Goal: Browse casually

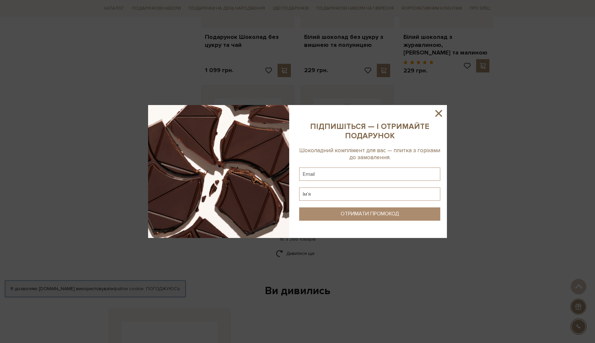
click at [437, 110] on icon at bounding box center [438, 113] width 11 height 11
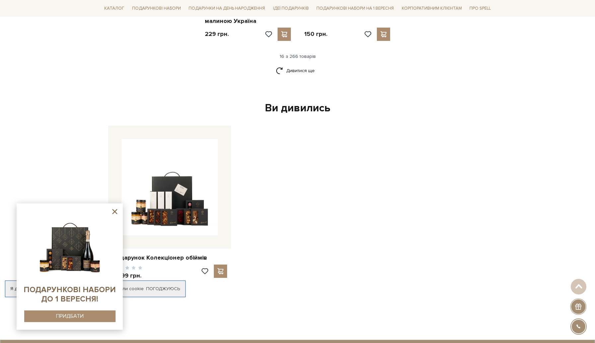
scroll to position [941, 0]
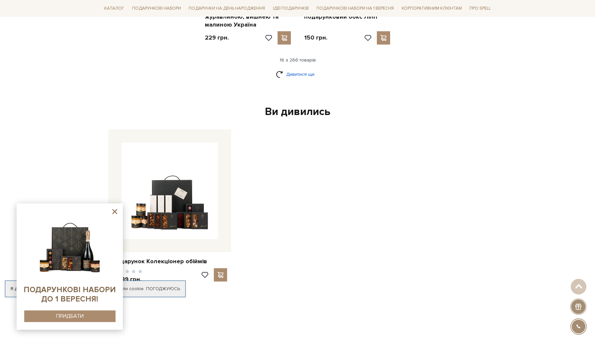
click at [292, 68] on link "Дивитися ще" at bounding box center [297, 74] width 43 height 12
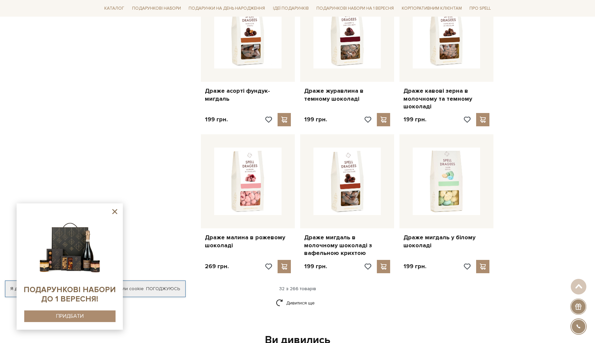
scroll to position [1439, 0]
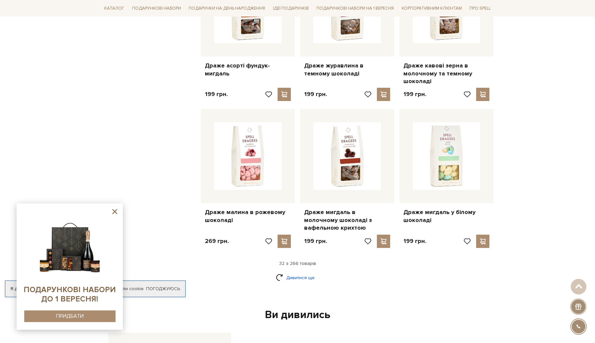
click at [285, 271] on link "Дивитися ще" at bounding box center [297, 277] width 43 height 12
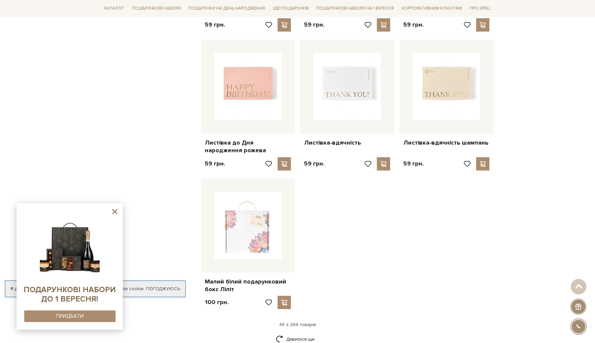
scroll to position [2224, 0]
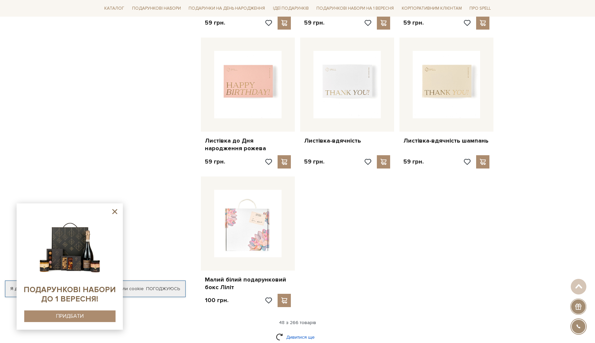
click at [310, 331] on link "Дивитися ще" at bounding box center [297, 337] width 43 height 12
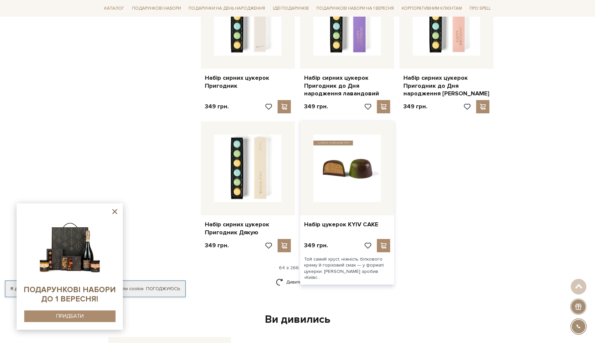
scroll to position [3012, 0]
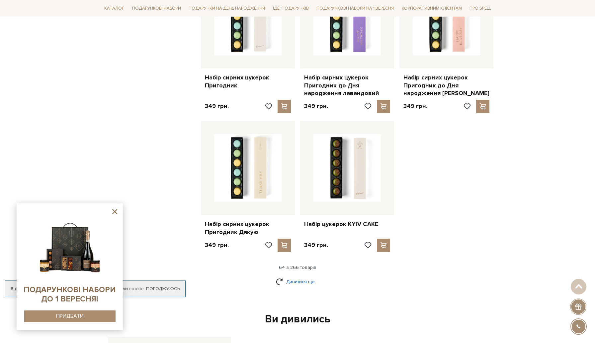
click at [287, 275] on link "Дивитися ще" at bounding box center [297, 281] width 43 height 12
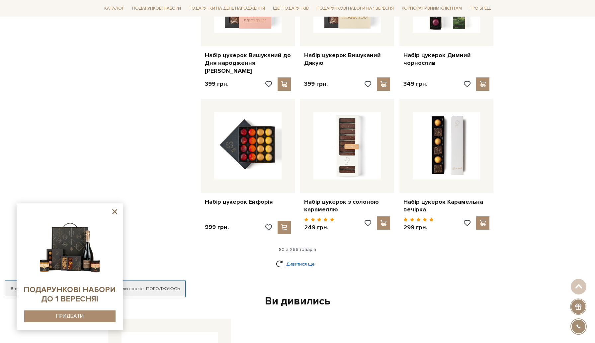
scroll to position [3759, 0]
click at [294, 258] on link "Дивитися ще" at bounding box center [297, 264] width 43 height 12
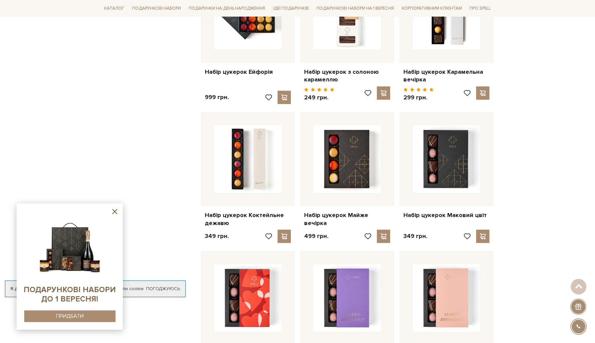
scroll to position [3887, 0]
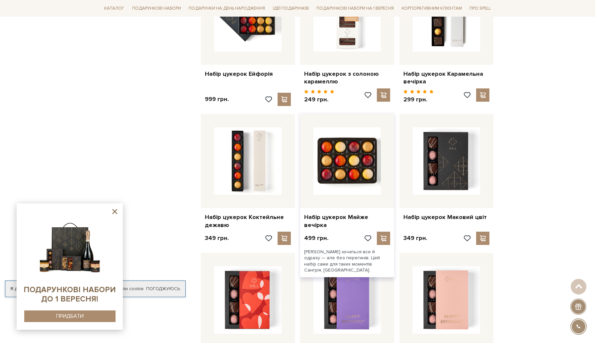
click at [358, 127] on img at bounding box center [346, 160] width 67 height 67
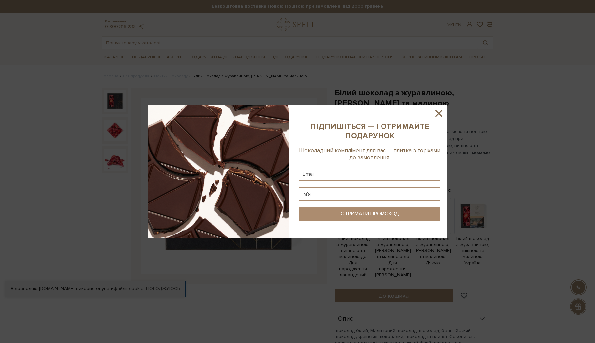
click at [438, 115] on icon at bounding box center [438, 113] width 11 height 11
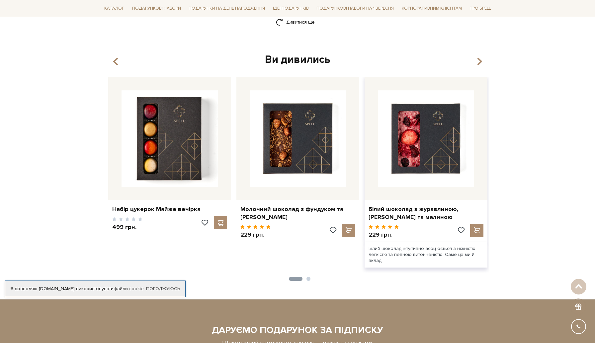
scroll to position [992, 0]
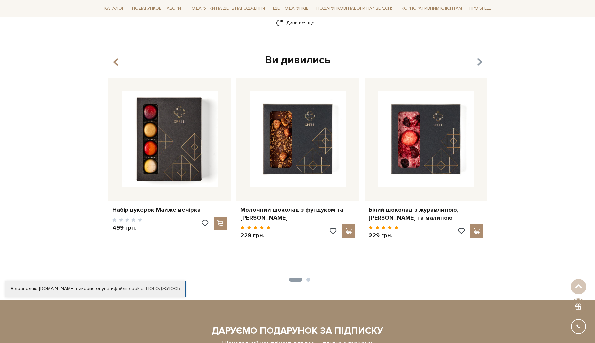
click at [479, 57] on icon "button" at bounding box center [480, 62] width 6 height 11
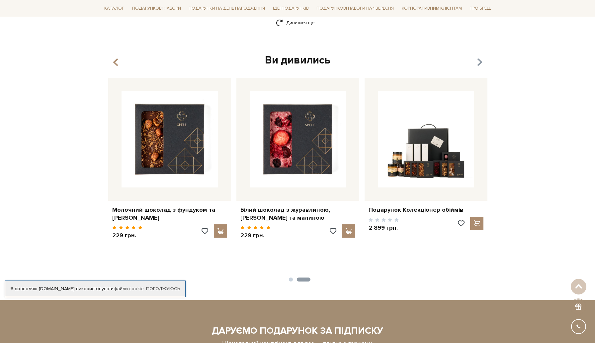
click at [479, 57] on icon "button" at bounding box center [480, 62] width 6 height 11
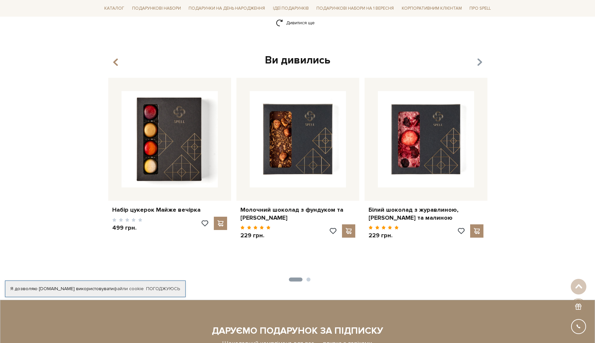
click at [479, 57] on icon "button" at bounding box center [480, 62] width 6 height 11
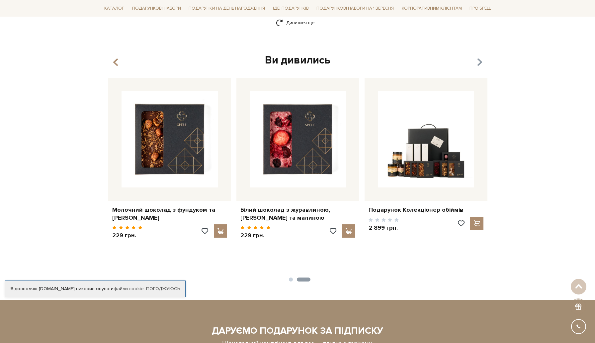
click at [479, 57] on icon "button" at bounding box center [480, 62] width 6 height 11
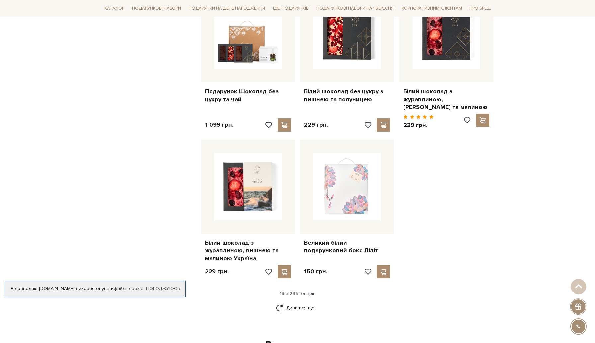
scroll to position [711, 0]
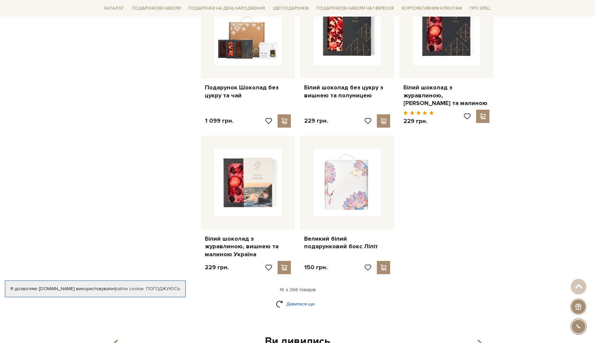
click at [305, 298] on link "Дивитися ще" at bounding box center [297, 304] width 43 height 12
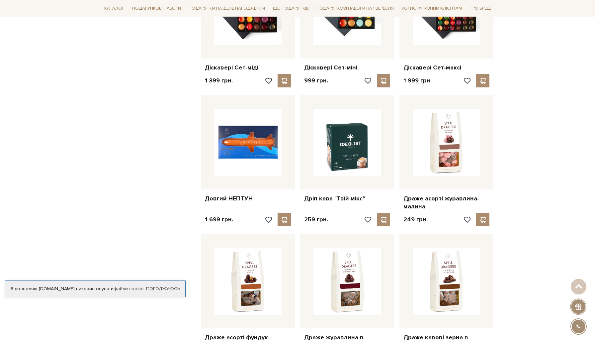
scroll to position [1211, 0]
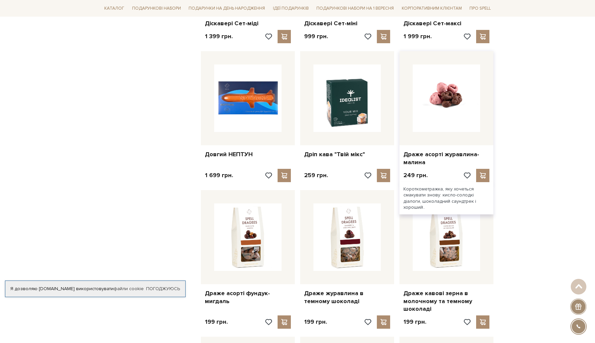
click at [450, 106] on img at bounding box center [446, 97] width 67 height 67
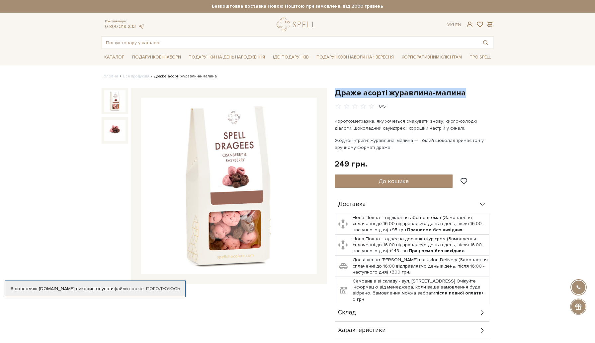
drag, startPoint x: 460, startPoint y: 94, endPoint x: 333, endPoint y: 91, distance: 127.5
click at [333, 91] on div "Драже асорті журавлина-малина 0/5 Короткометражка, яку хочеться смакувати знову…" at bounding box center [414, 222] width 167 height 269
copy h1 "Драже асорті журавлина-малина"
